Goal: Information Seeking & Learning: Learn about a topic

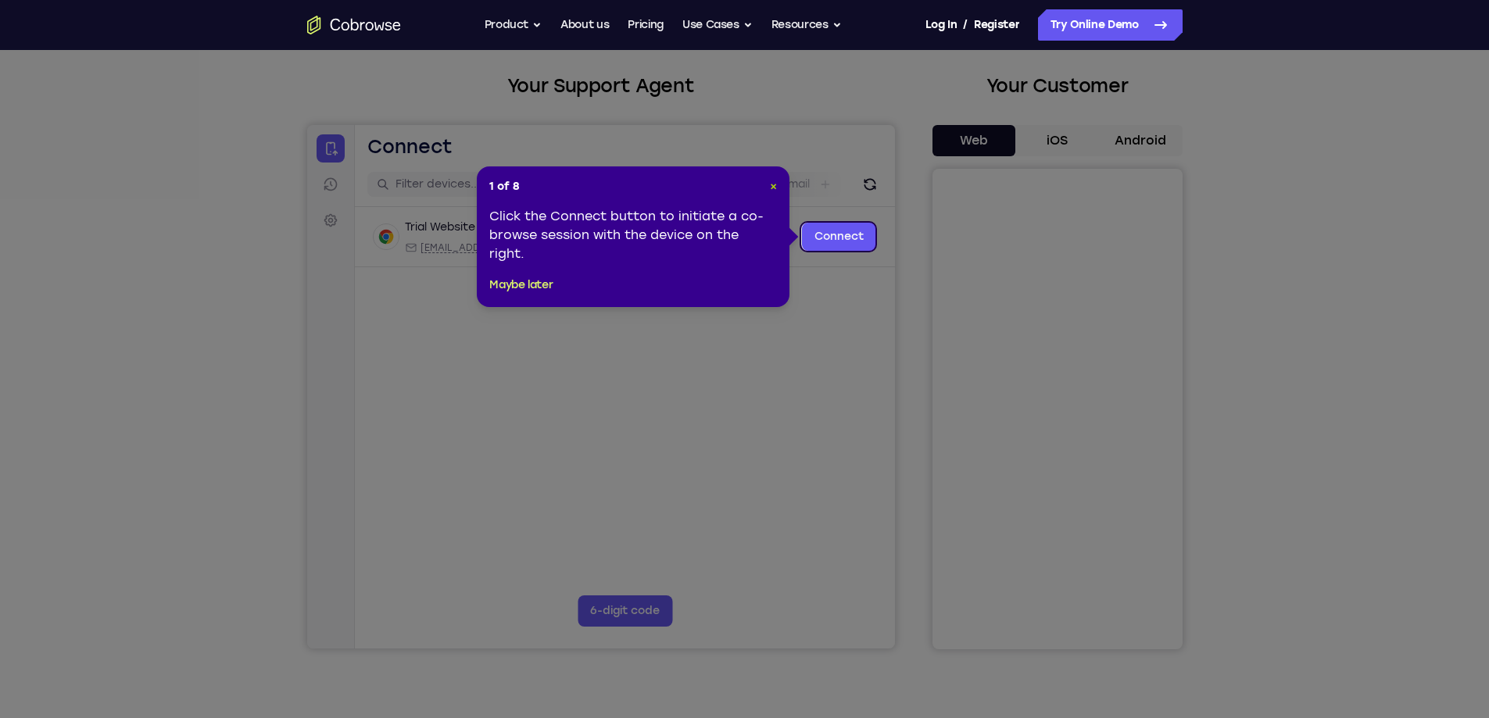
click at [774, 181] on span "×" at bounding box center [773, 186] width 7 height 13
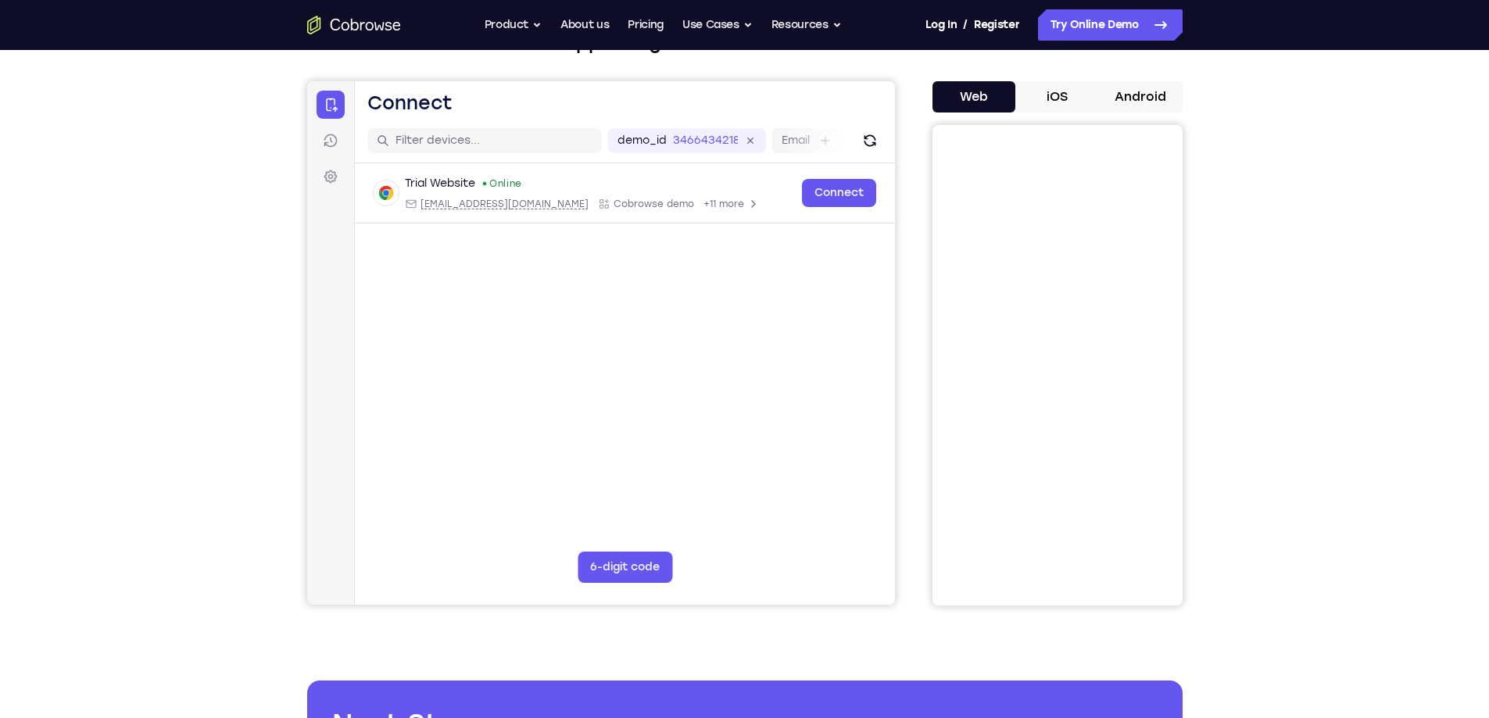
scroll to position [78, 0]
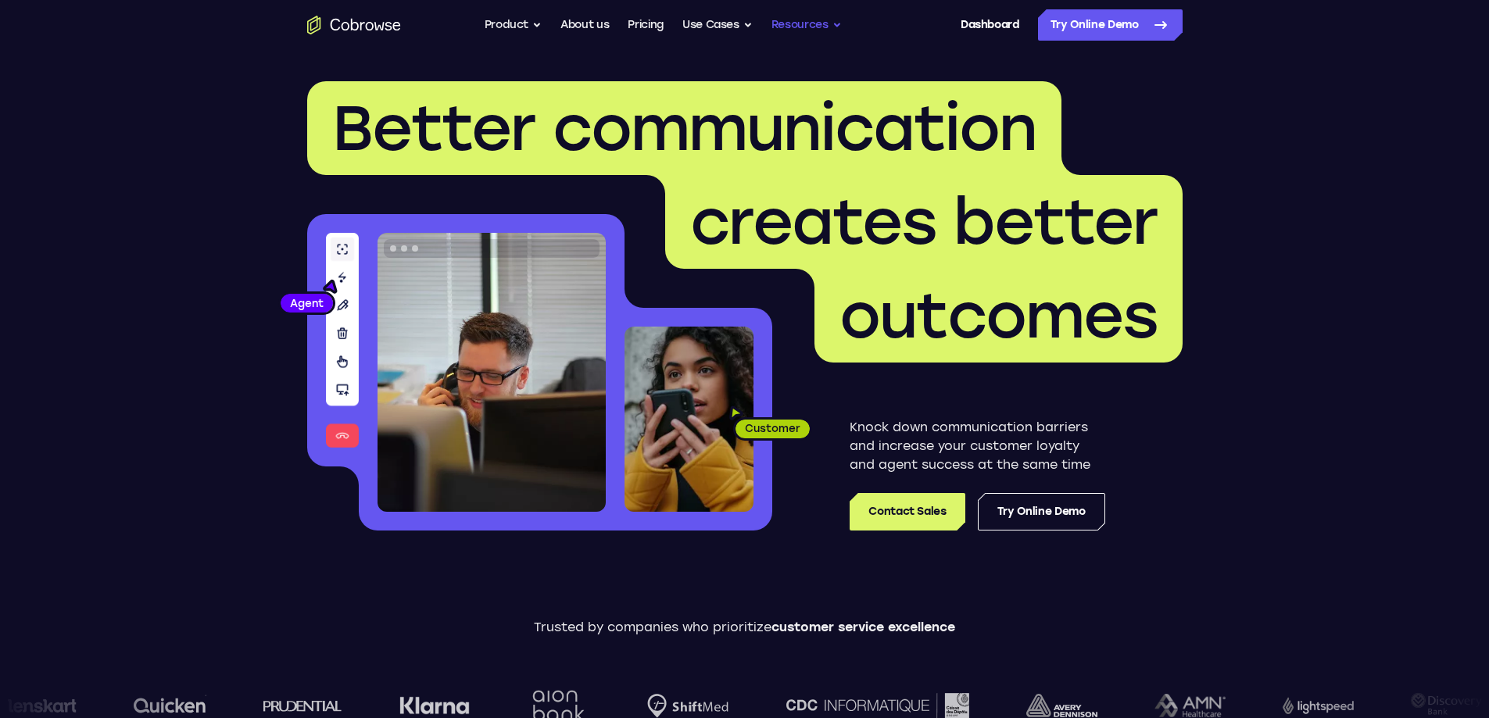
click at [807, 23] on button "Resources" at bounding box center [806, 24] width 70 height 31
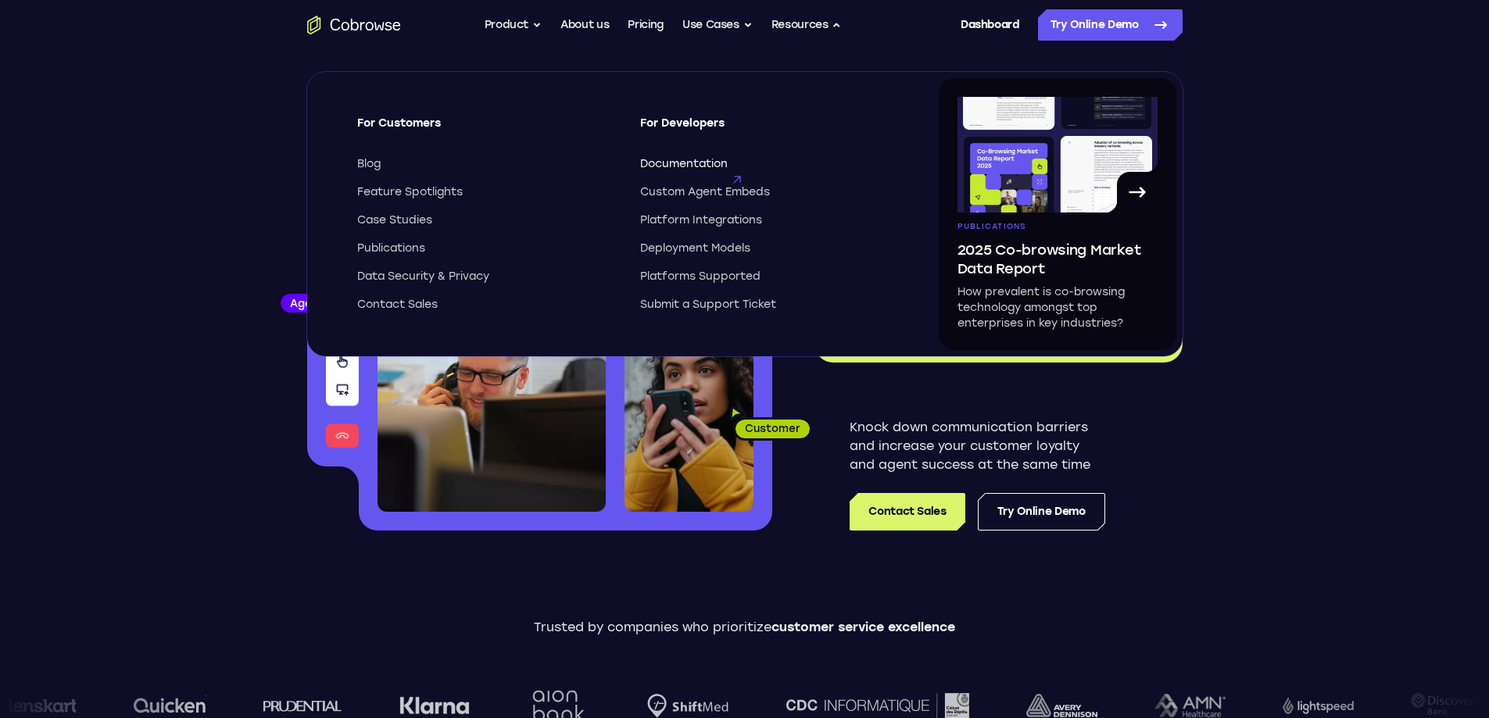
click at [699, 160] on span "Documentation" at bounding box center [684, 164] width 88 height 16
click at [697, 161] on span "Documentation" at bounding box center [684, 164] width 88 height 16
